Goal: Check status

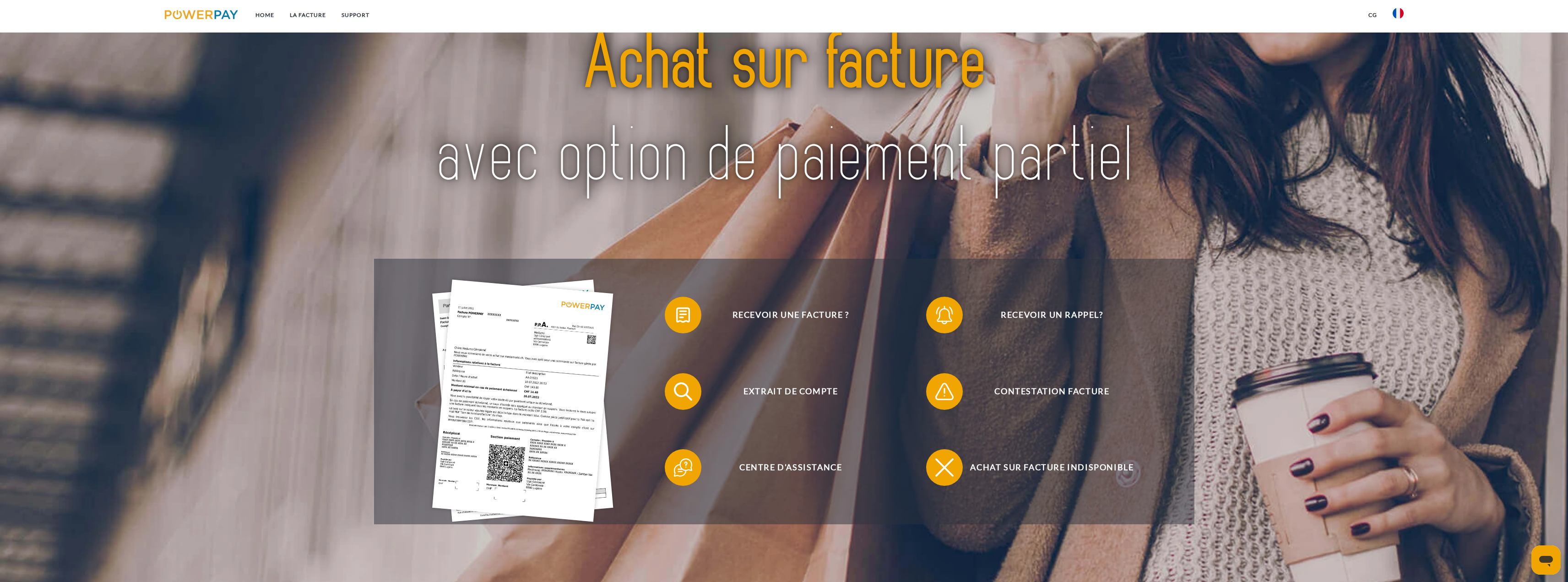
scroll to position [114, 0]
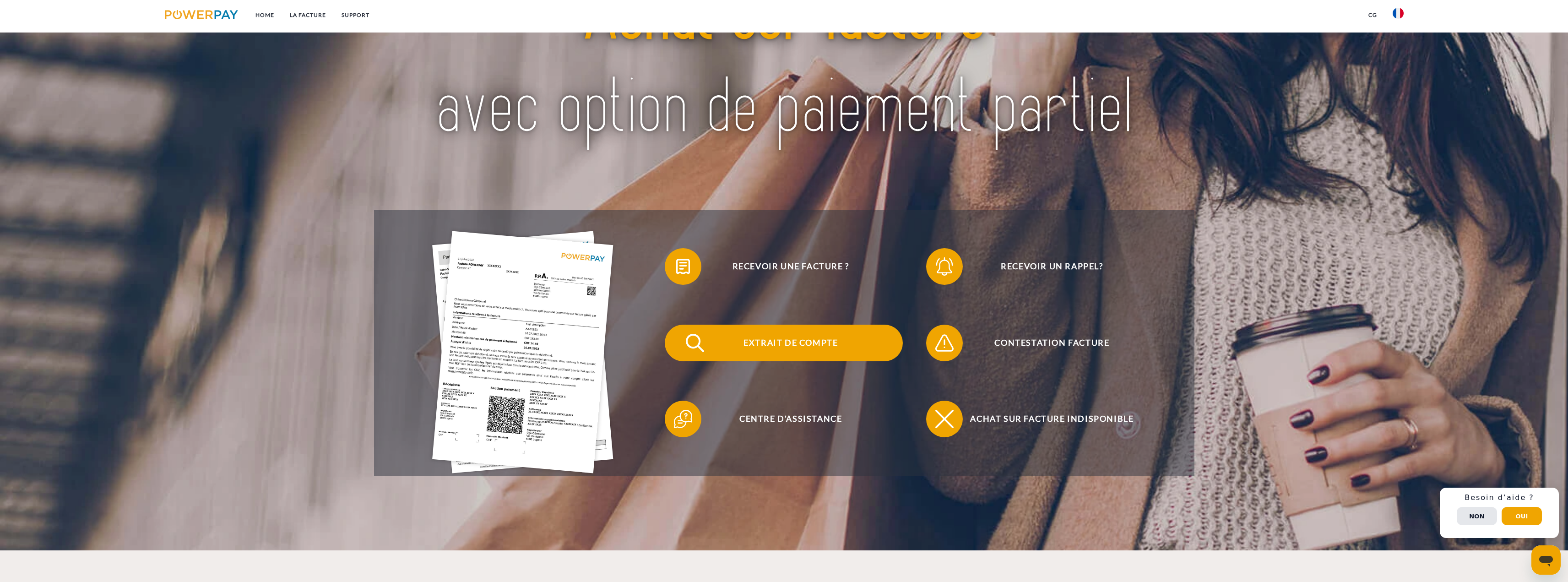
click at [791, 347] on span "Extrait de compte" at bounding box center [791, 342] width 224 height 36
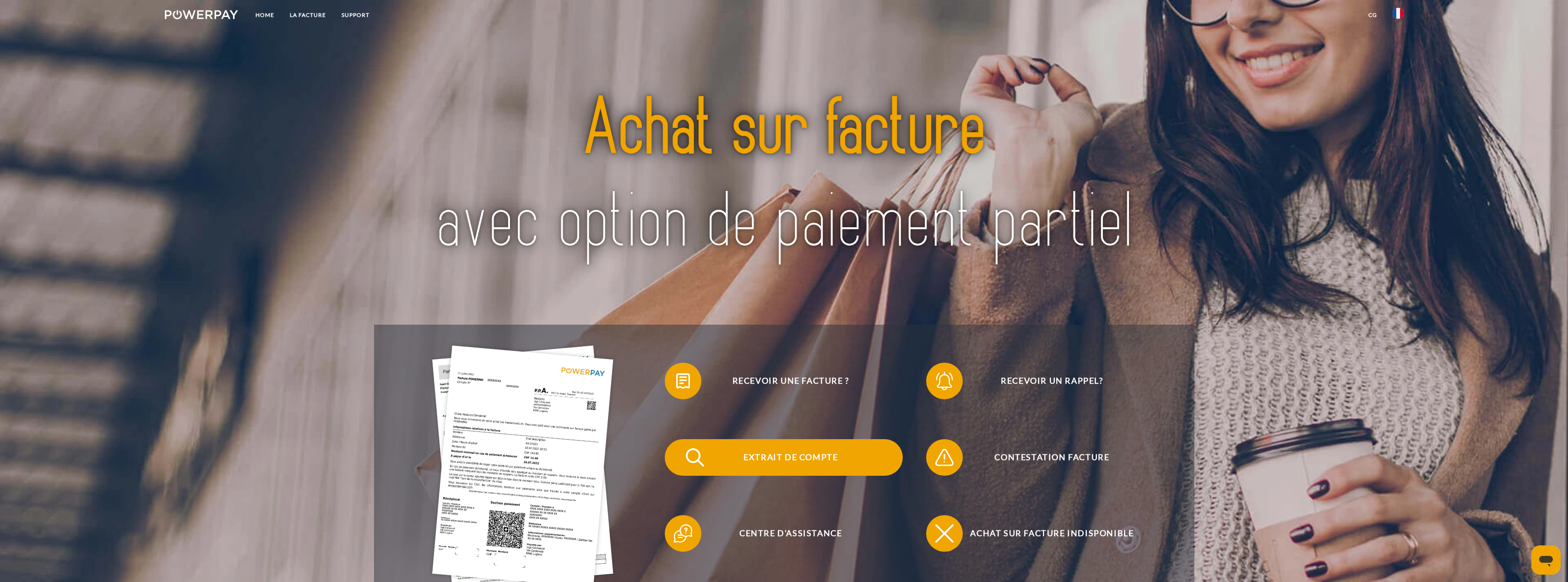
click at [785, 460] on span "Extrait de compte" at bounding box center [791, 457] width 224 height 36
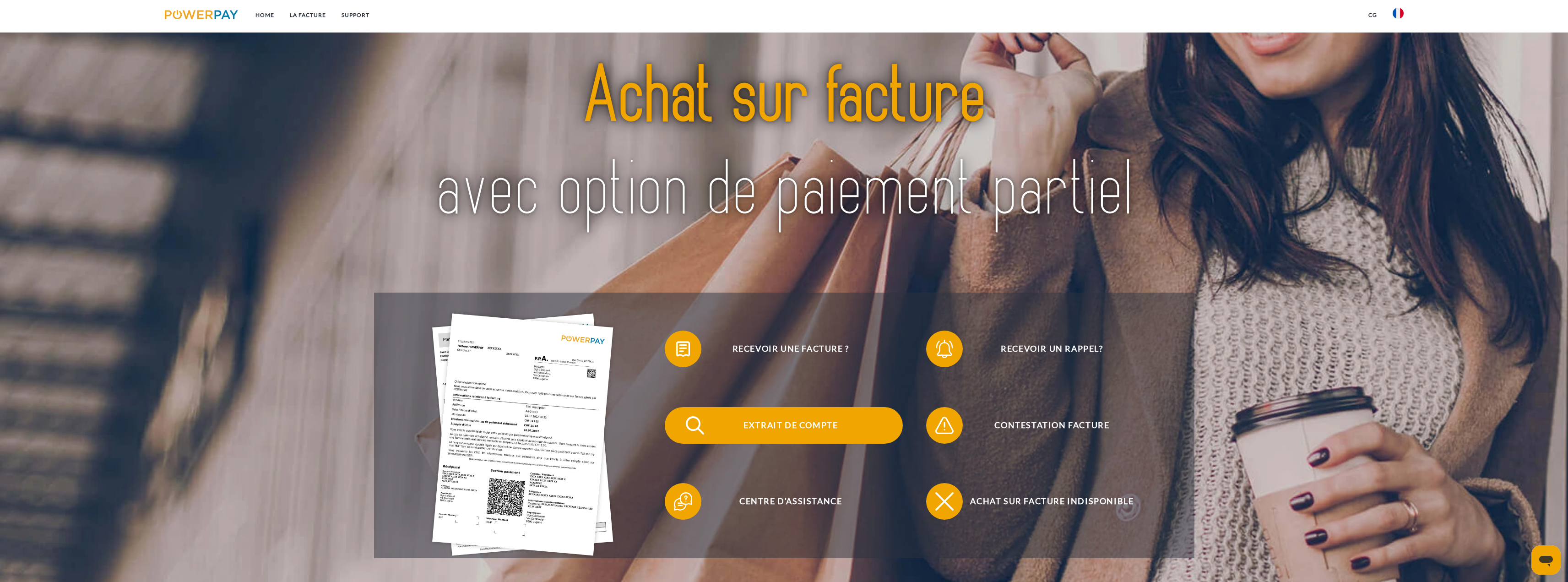
scroll to position [35, 0]
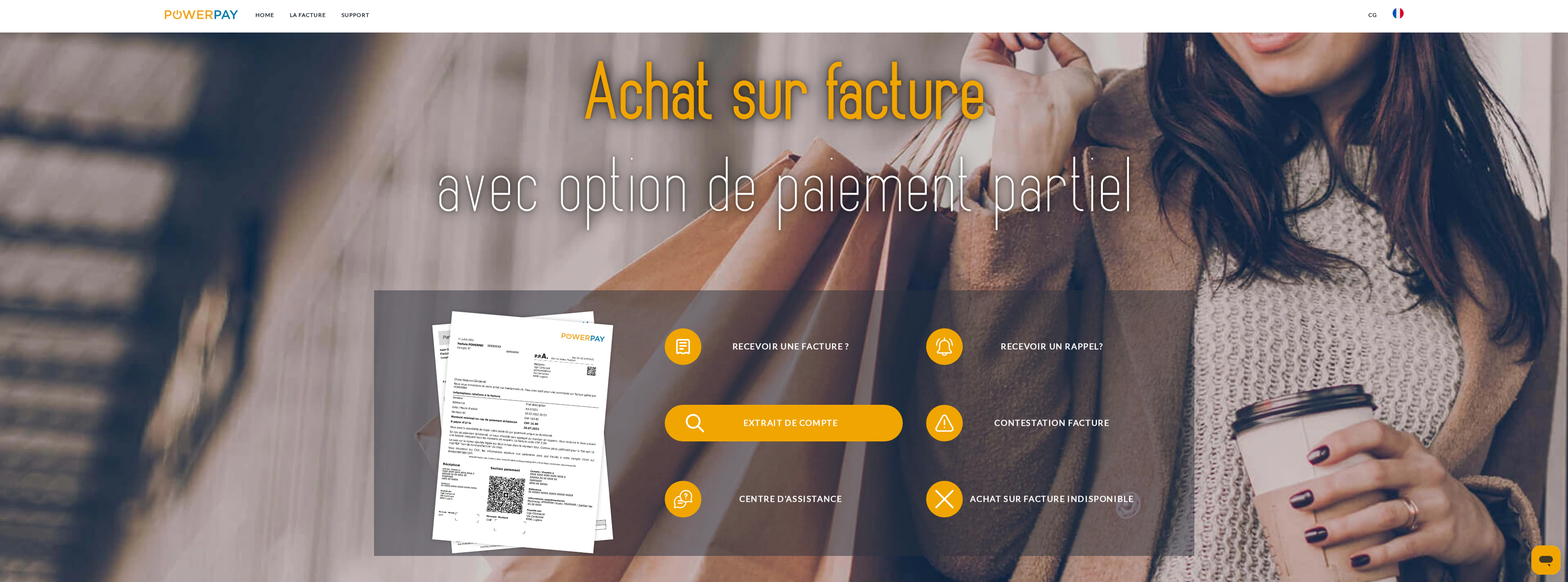
click at [748, 432] on span "Extrait de compte" at bounding box center [791, 422] width 224 height 36
